Goal: Entertainment & Leisure: Browse casually

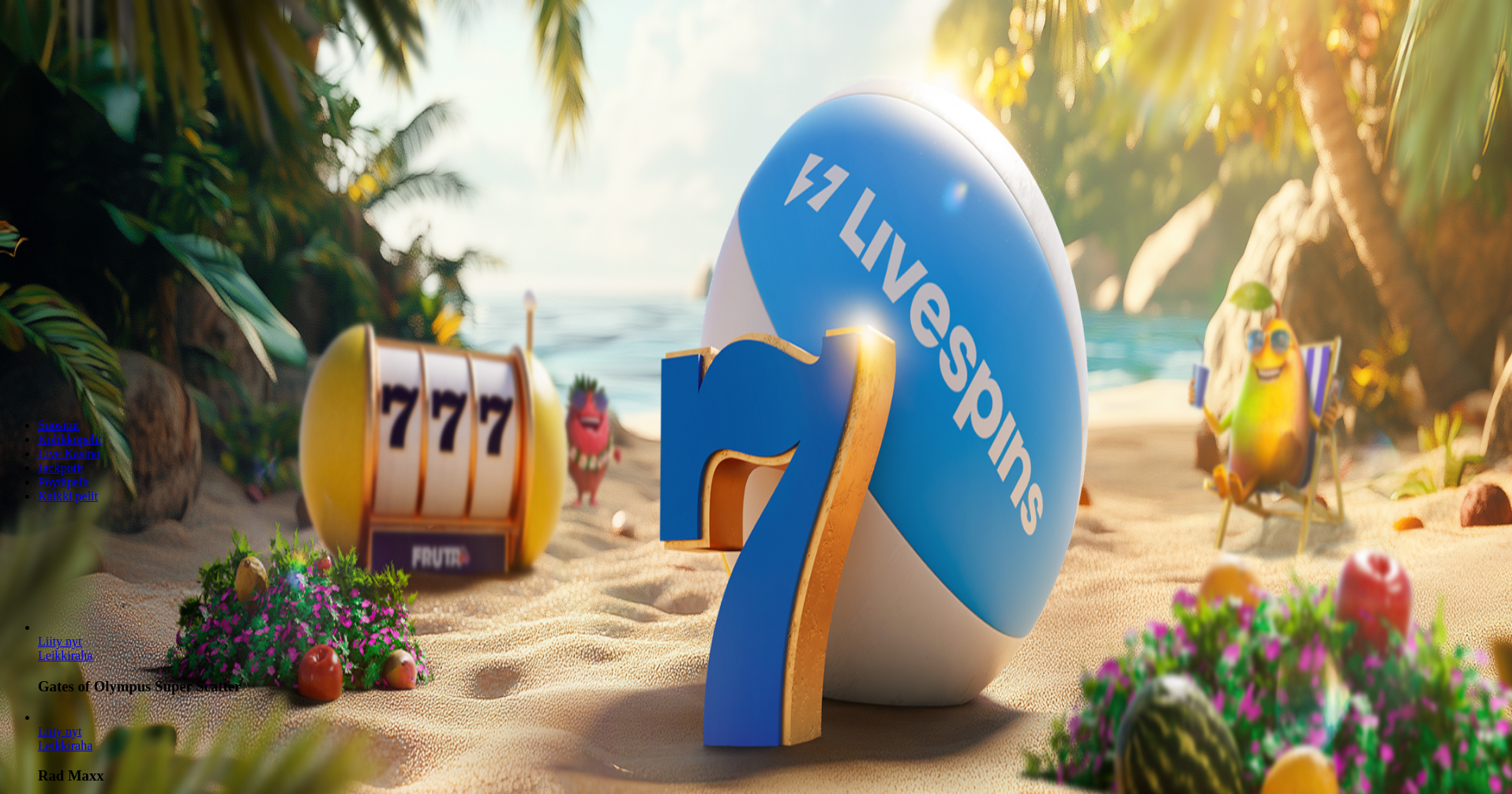
click at [107, 63] on span "Kirjaudu" at bounding box center [110, 57] width 39 height 12
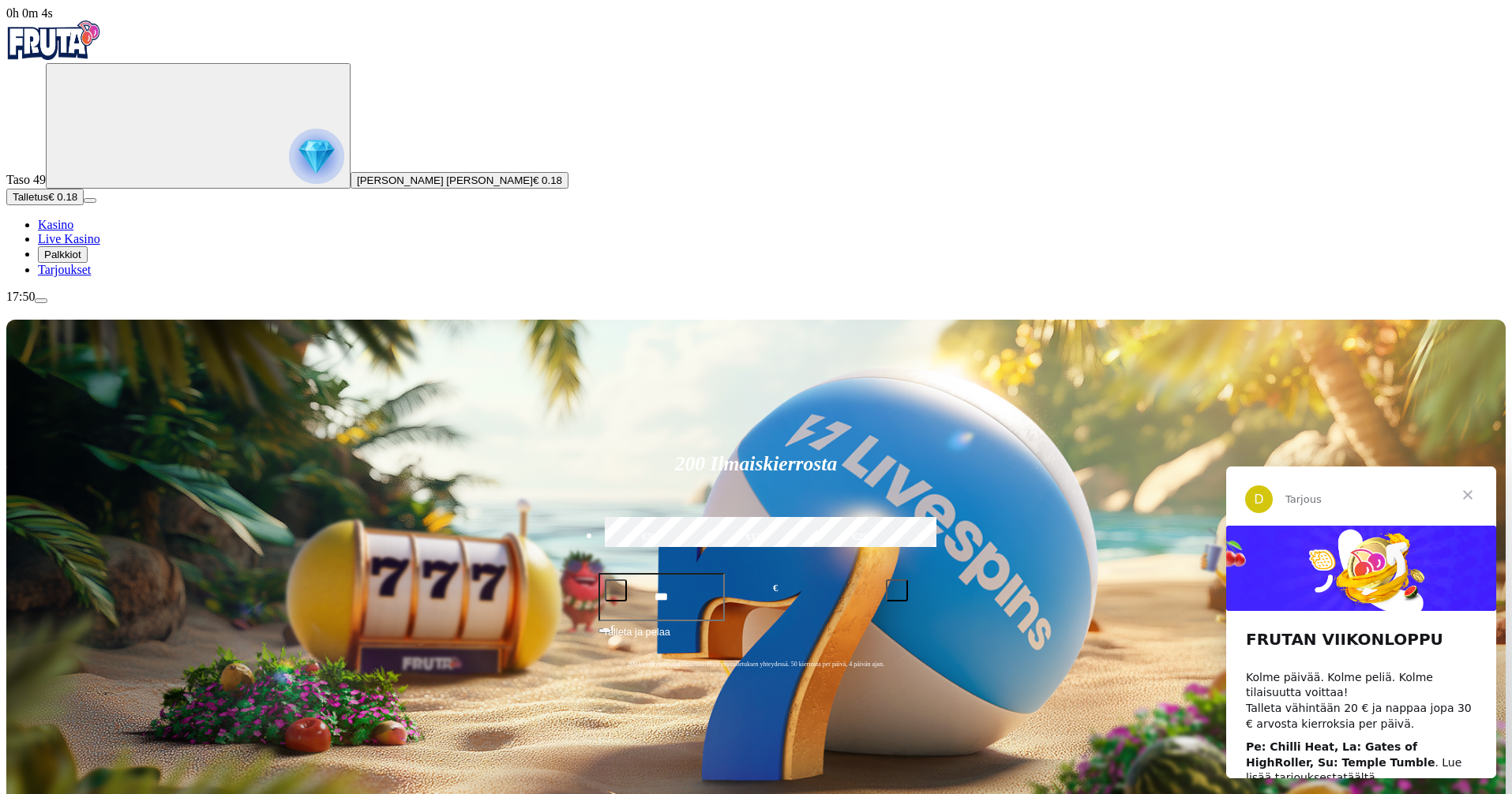
click at [1466, 494] on span "Sulje" at bounding box center [1468, 496] width 57 height 57
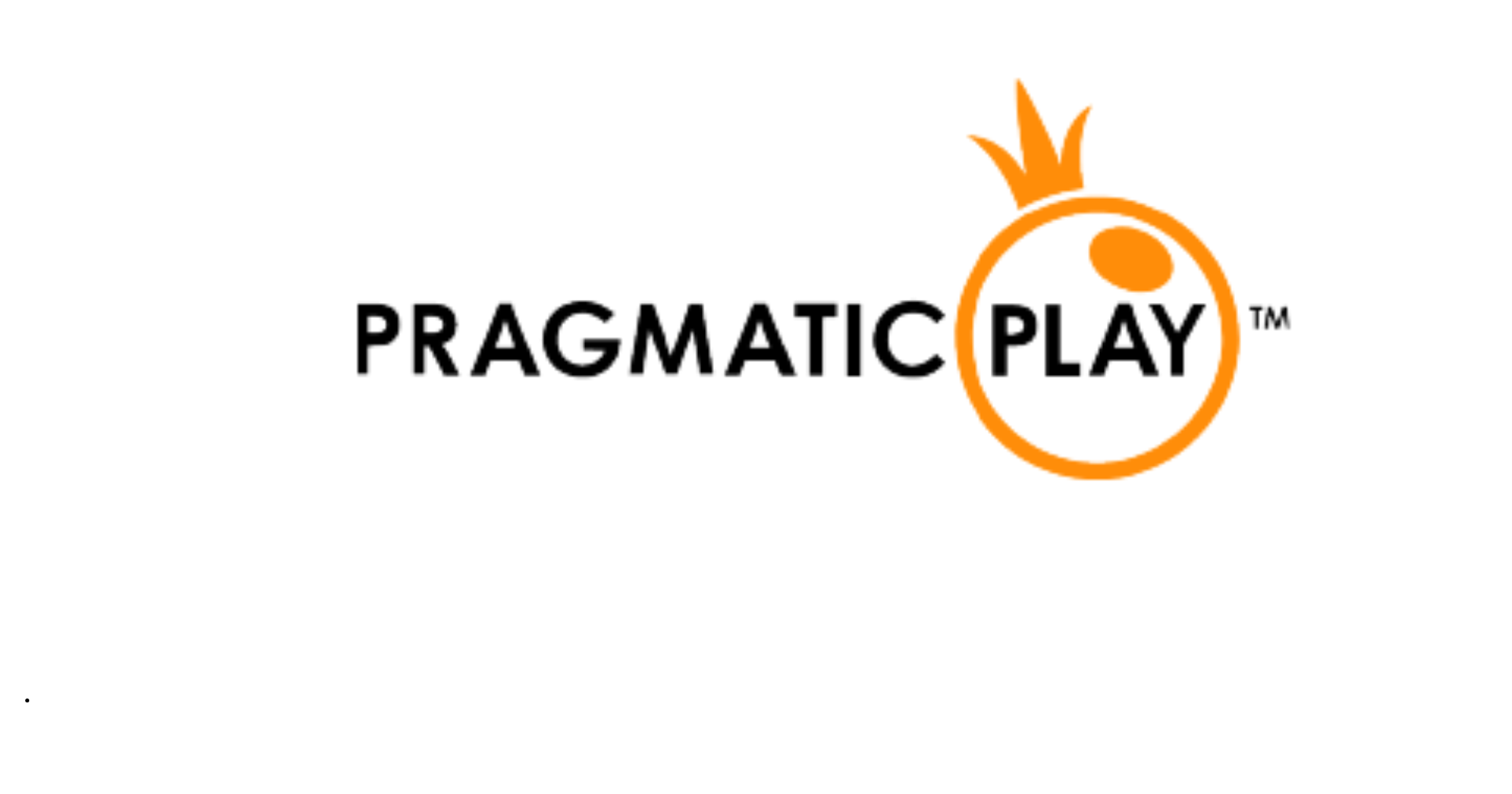
scroll to position [4446, 0]
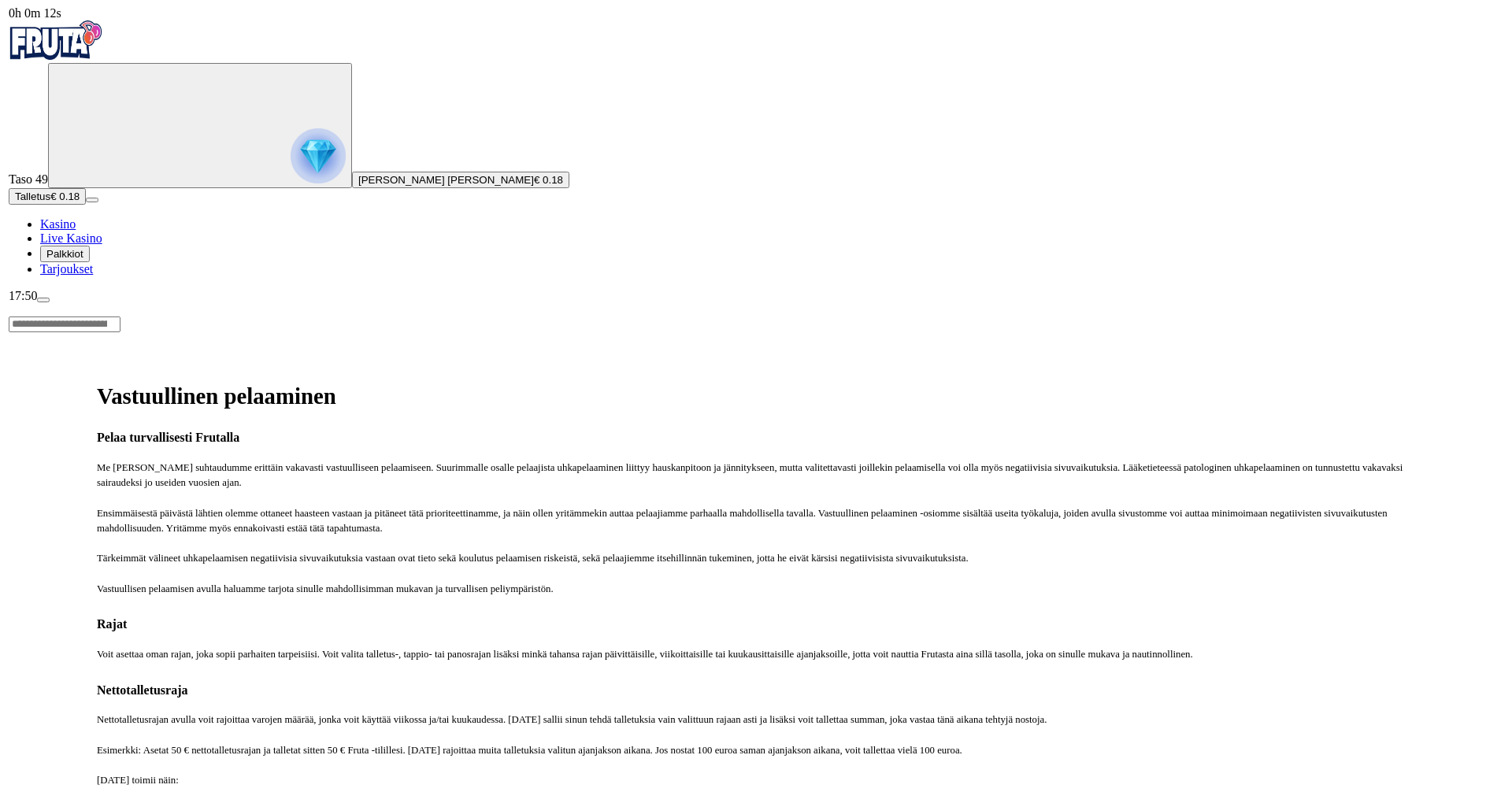
scroll to position [693, 0]
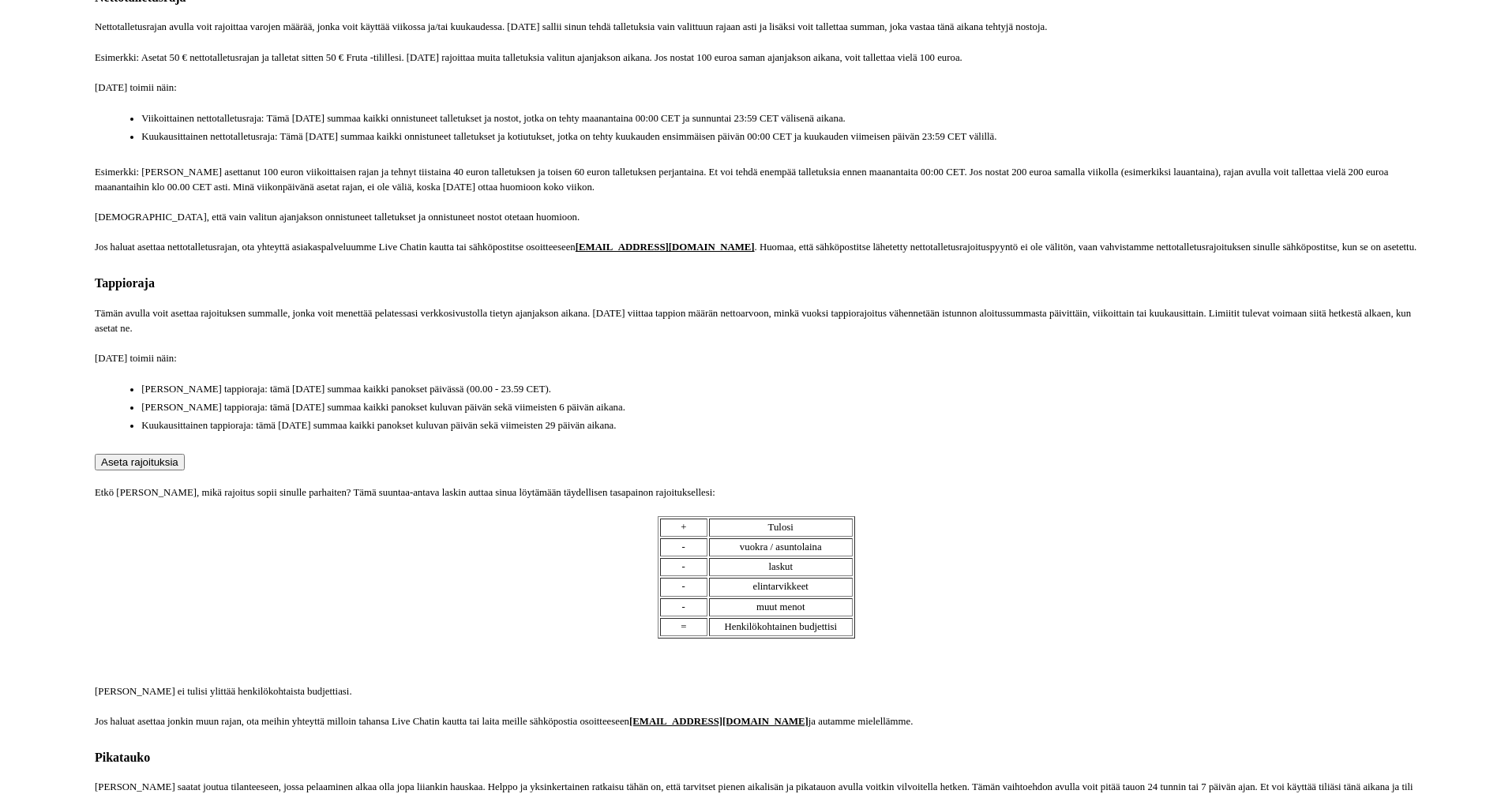
click at [185, 471] on button "Aseta rajoituksia" at bounding box center [140, 463] width 90 height 17
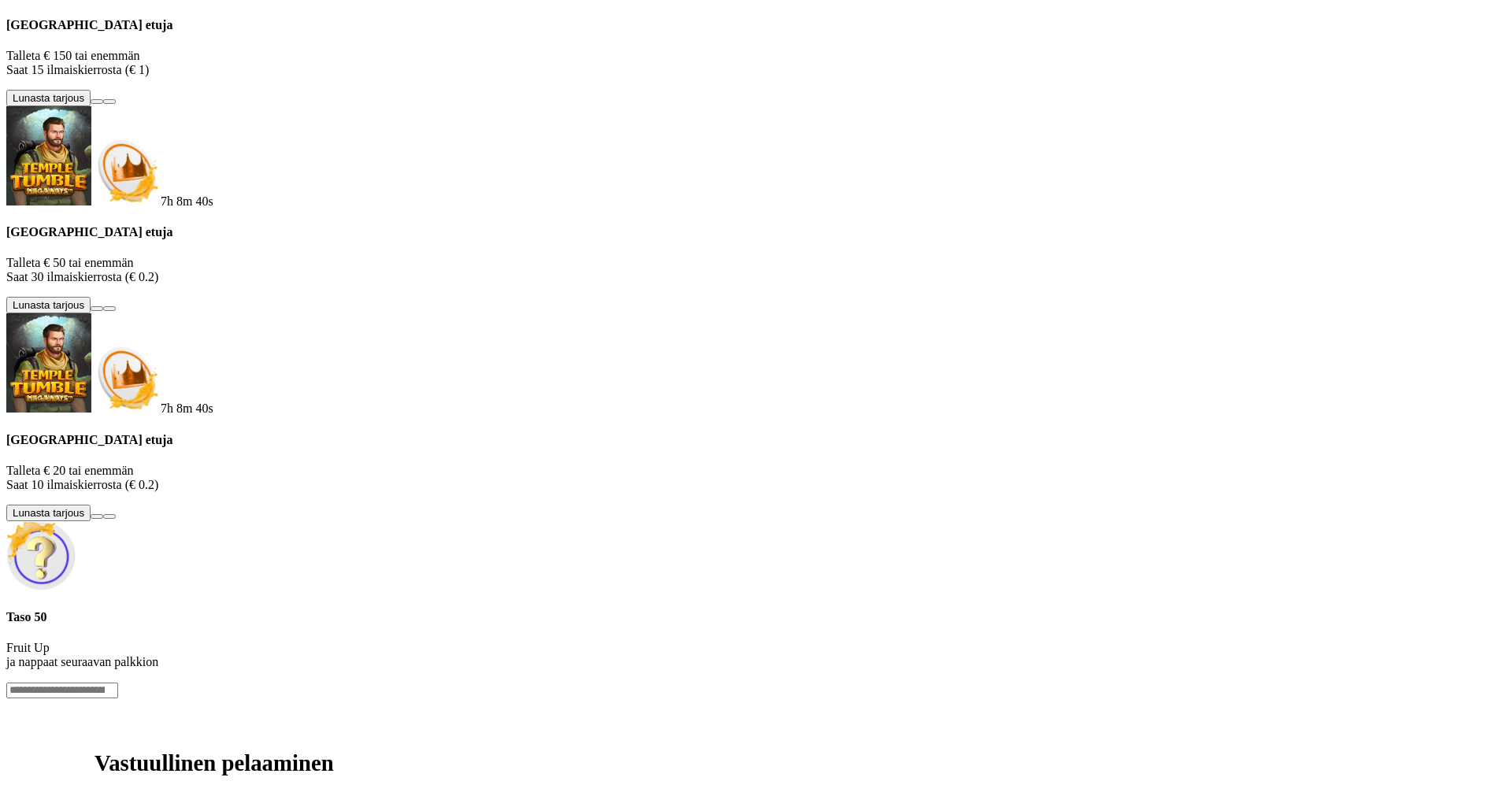
click at [103, 311] on button at bounding box center [97, 309] width 13 height 5
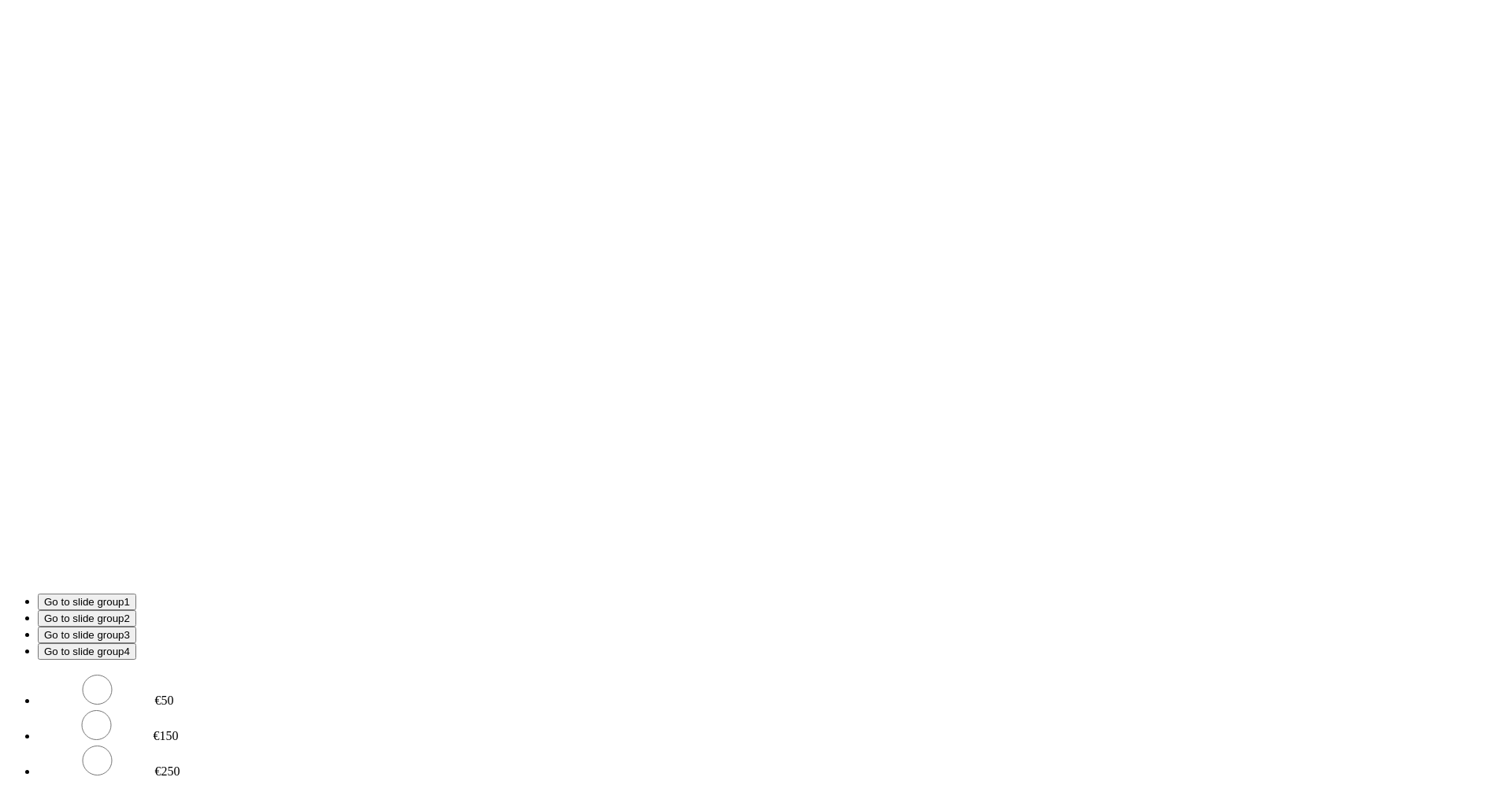
click at [118, 792] on input "***" at bounding box center [62, 799] width 111 height 16
type input "*"
click at [174, 694] on label "€50" at bounding box center [165, 701] width 19 height 14
type input "**"
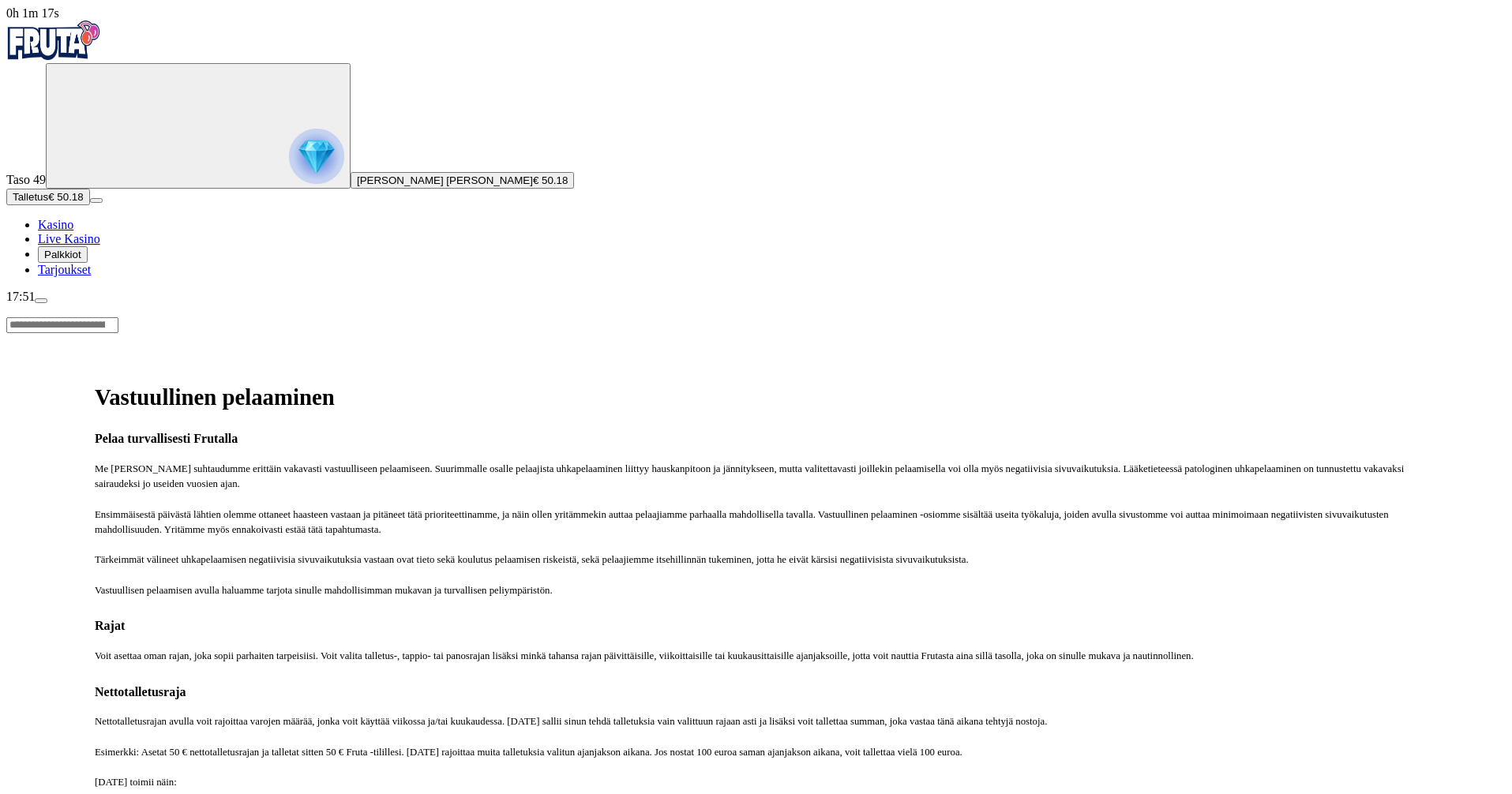
click at [74, 232] on span "Kasino" at bounding box center [55, 224] width 35 height 14
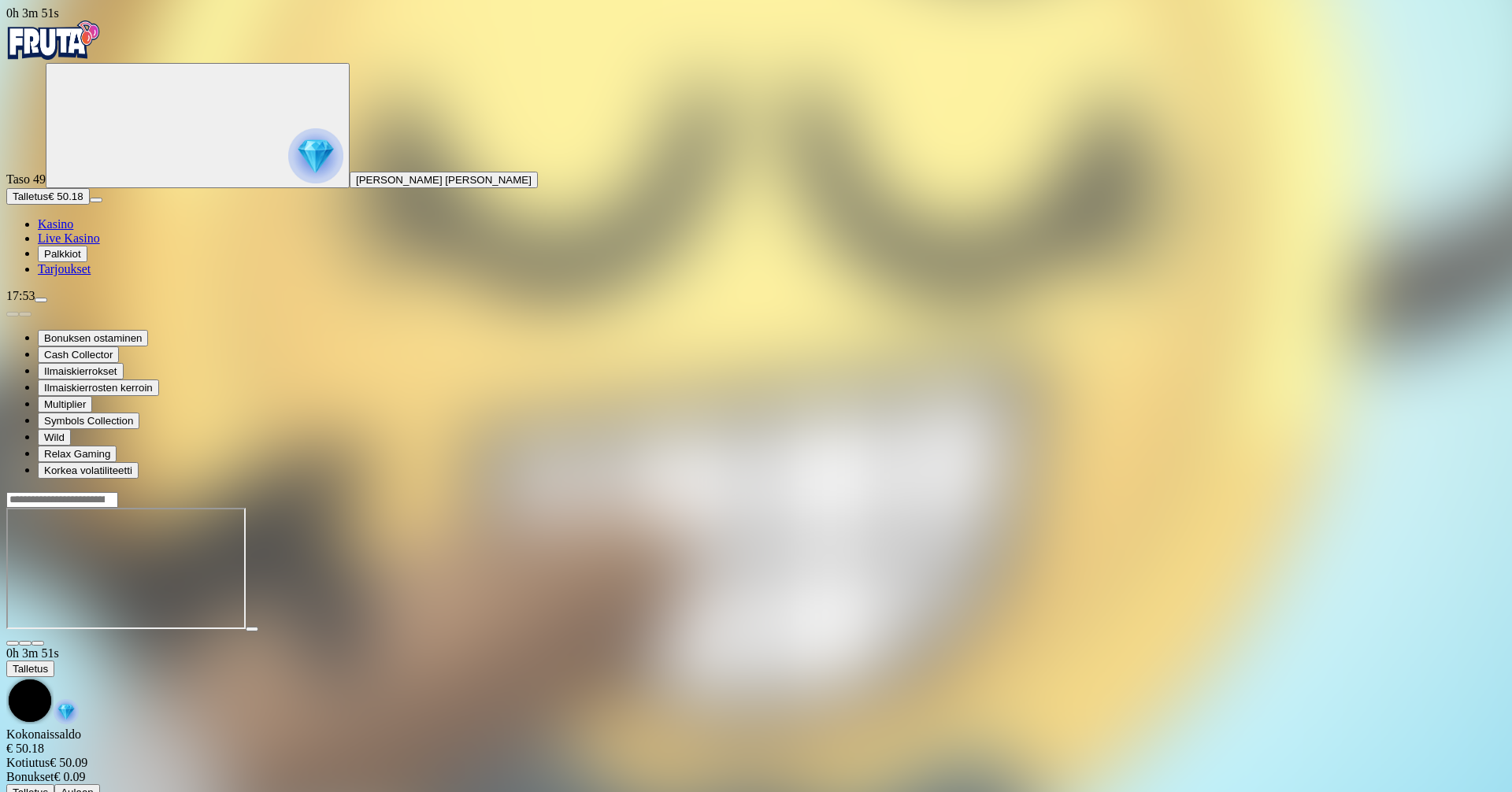
click at [74, 231] on span "Kasino" at bounding box center [55, 224] width 35 height 14
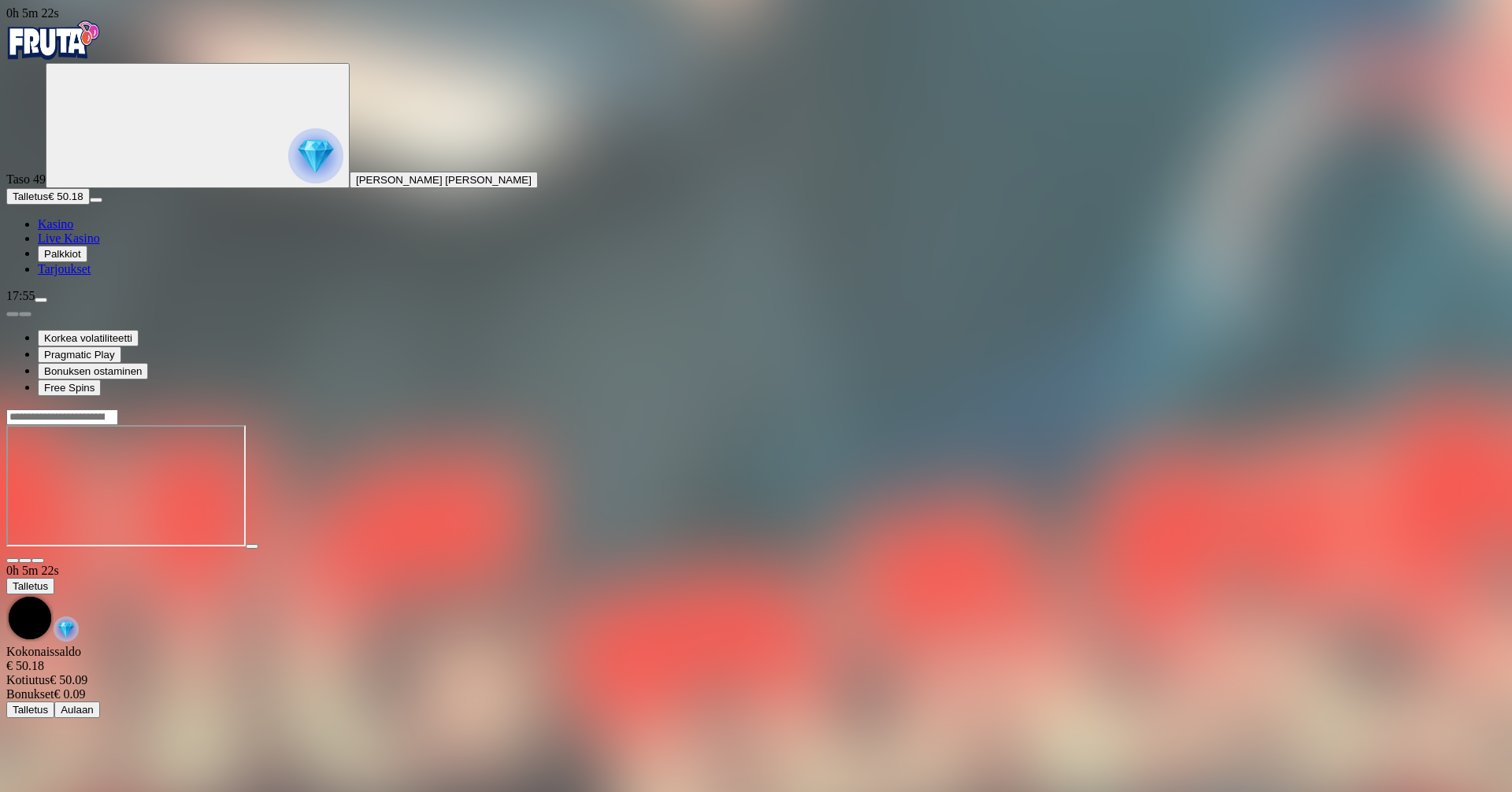
click at [81, 260] on span "Palkkiot" at bounding box center [63, 253] width 37 height 12
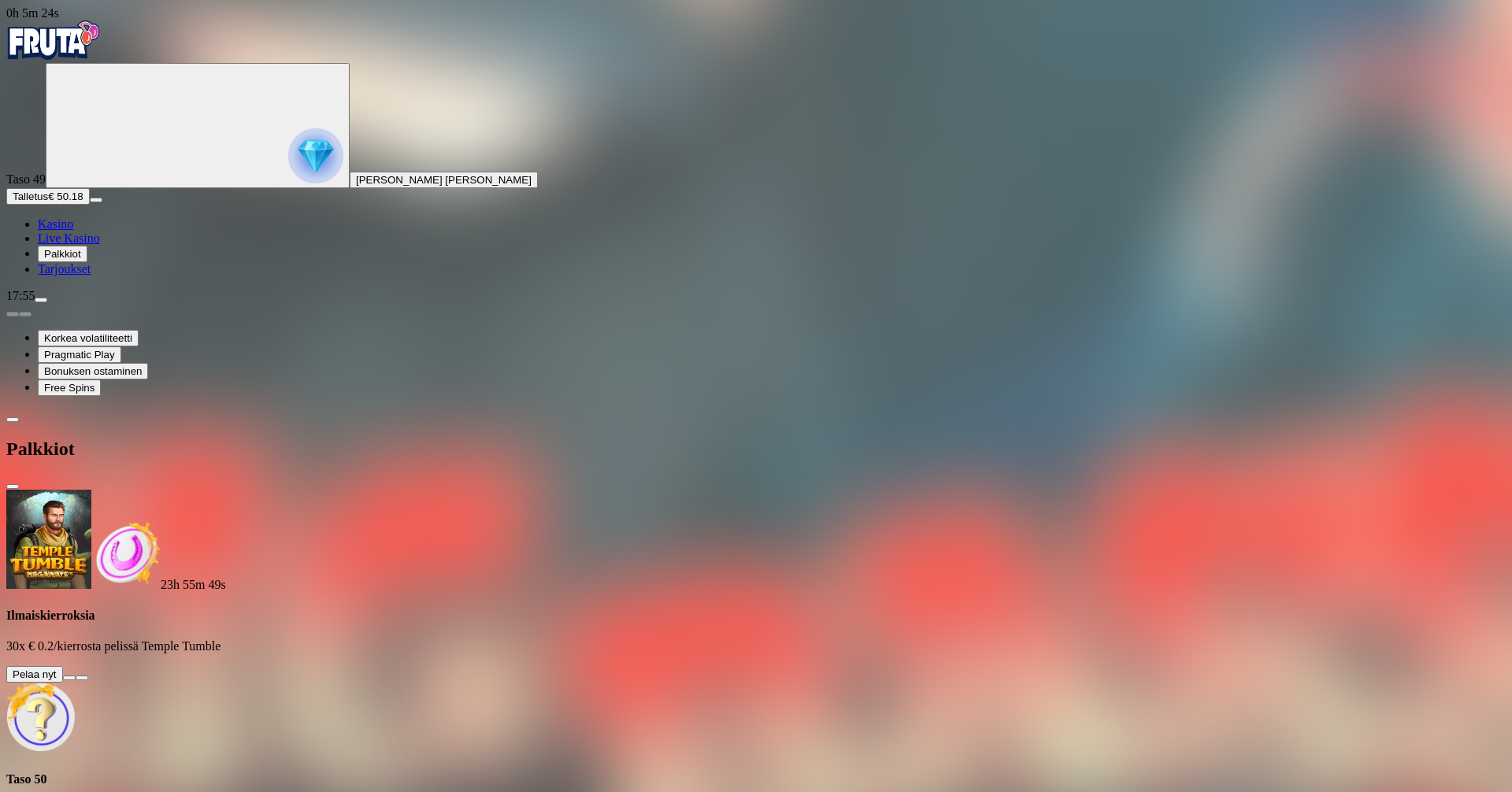
click at [76, 676] on button at bounding box center [69, 678] width 13 height 5
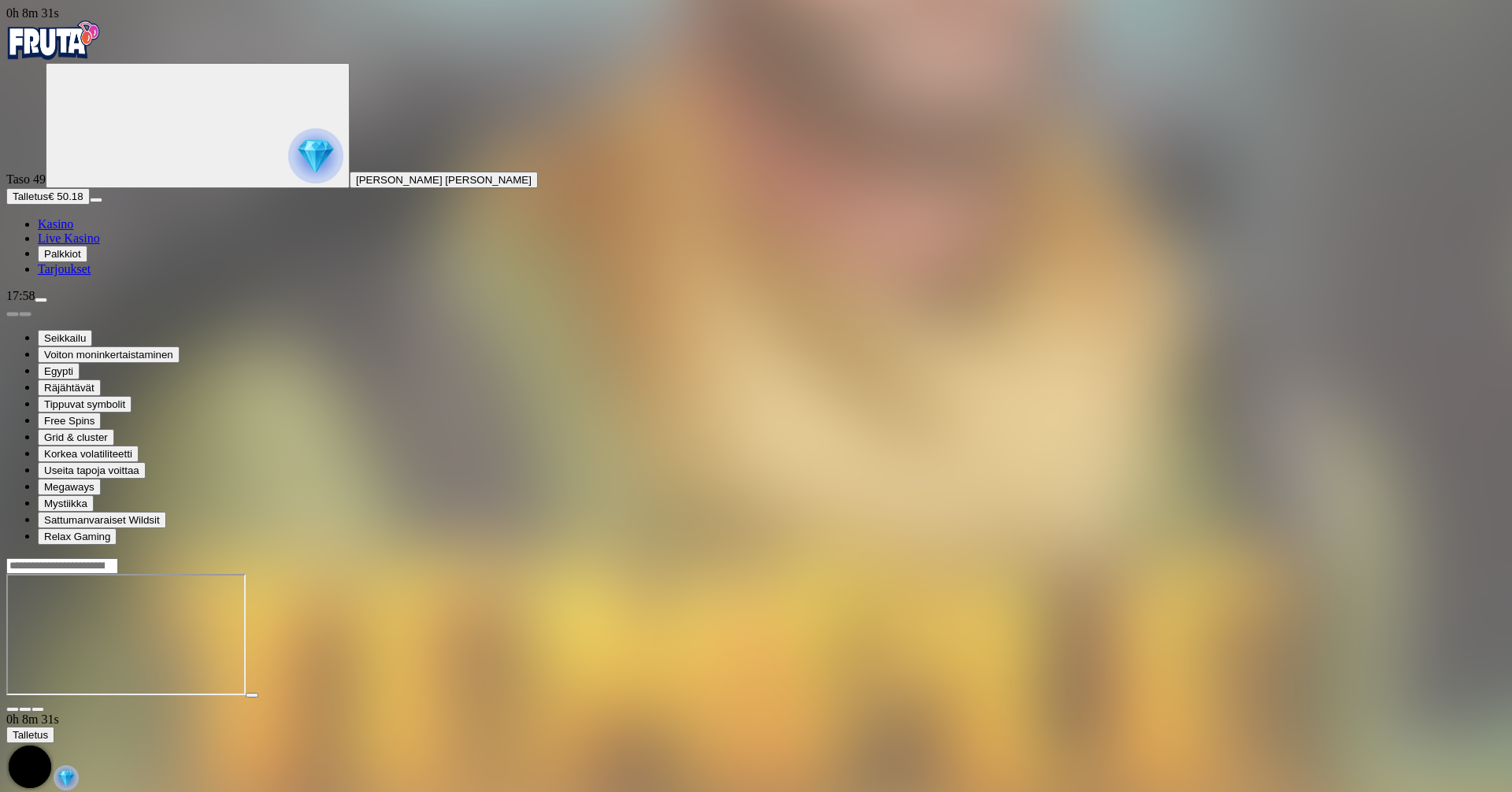
click at [74, 231] on span "Kasino" at bounding box center [55, 224] width 35 height 14
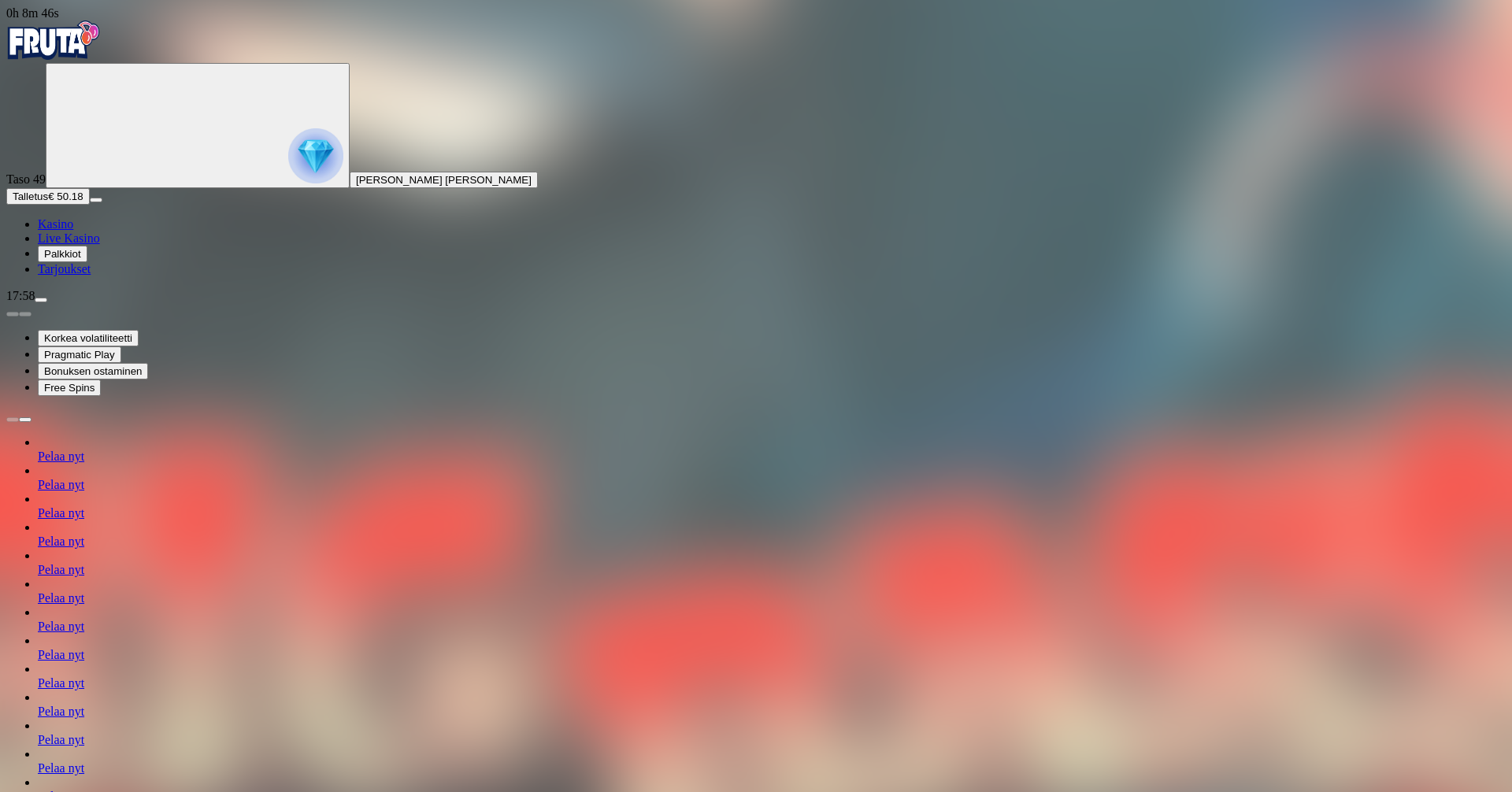
click at [128, 303] on div "17:58" at bounding box center [756, 296] width 1500 height 14
click at [41, 300] on span "menu icon" at bounding box center [41, 300] width 0 height 0
